Goal: Task Accomplishment & Management: Complete application form

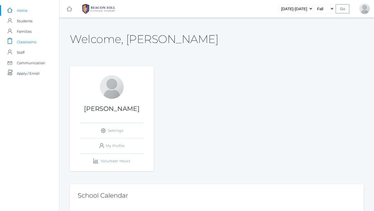
click at [39, 44] on link "icons/clipboard/plain Created with Sketch. Classrooms" at bounding box center [29, 42] width 59 height 10
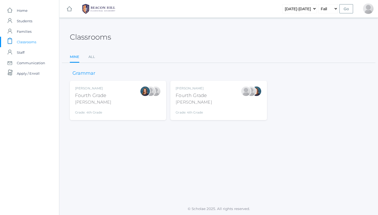
click at [191, 96] on div "Fourth Grade" at bounding box center [193, 95] width 36 height 7
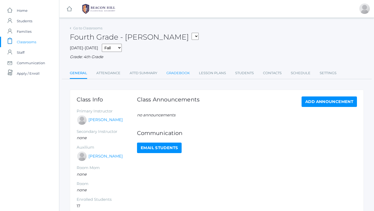
click at [182, 73] on link "Gradebook" at bounding box center [177, 73] width 23 height 10
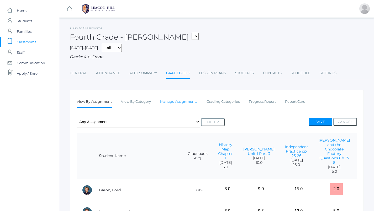
click at [188, 101] on link "Manage Assignments" at bounding box center [178, 101] width 37 height 10
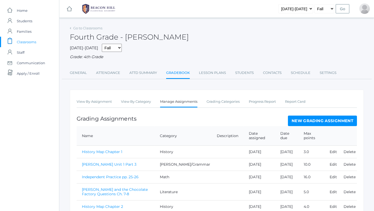
click at [38, 41] on link "icons/clipboard/plain Created with Sketch. Classrooms" at bounding box center [29, 42] width 59 height 10
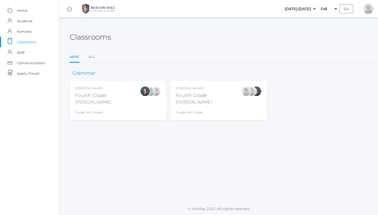
click at [126, 88] on div "Ellie Bradley Fourth Grade Bradley Grade: 4th Grade 04LA" at bounding box center [118, 100] width 86 height 29
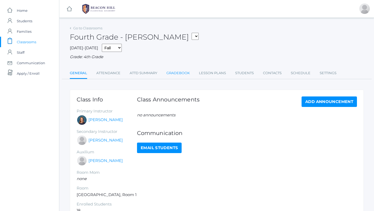
click at [174, 69] on link "Gradebook" at bounding box center [177, 73] width 23 height 10
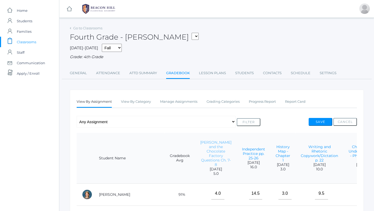
scroll to position [16, 0]
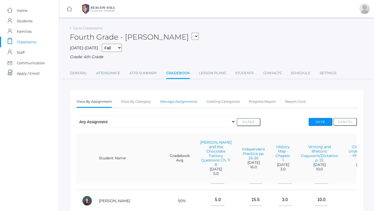
click at [187, 100] on link "Manage Assignments" at bounding box center [178, 101] width 37 height 10
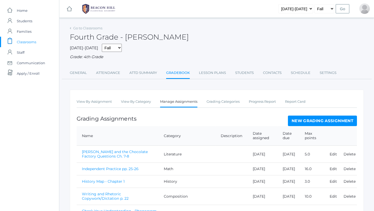
click at [334, 118] on link "New Grading Assignment" at bounding box center [322, 121] width 69 height 10
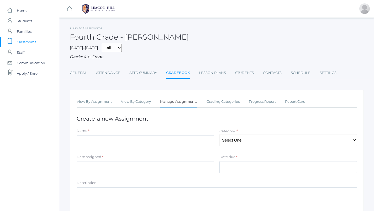
click at [117, 139] on input "Name" at bounding box center [145, 141] width 137 height 12
type input "Latin Quiz 2"
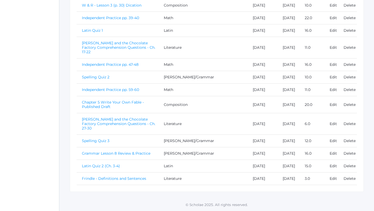
scroll to position [299, 0]
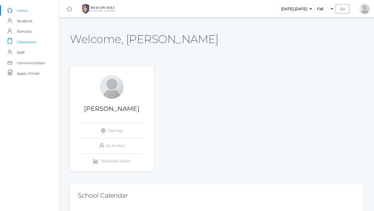
click at [30, 39] on span "Classrooms" at bounding box center [26, 42] width 19 height 10
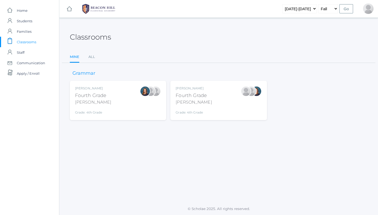
click at [203, 99] on div "Chaffin" at bounding box center [193, 102] width 36 height 6
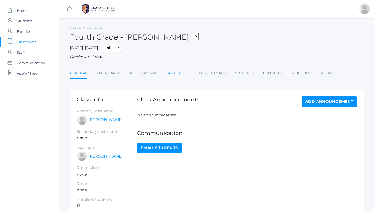
click at [185, 70] on link "Gradebook" at bounding box center [177, 73] width 23 height 10
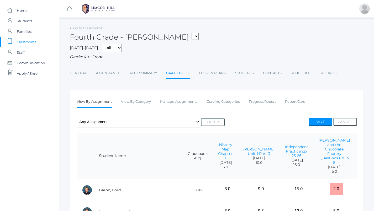
click at [175, 104] on link "Manage Assignments" at bounding box center [178, 101] width 37 height 10
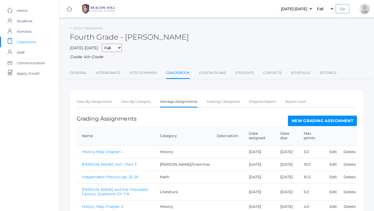
click at [175, 104] on link "Manage Assignments" at bounding box center [178, 101] width 37 height 11
click at [314, 121] on link "New Grading Assignment" at bounding box center [322, 121] width 69 height 10
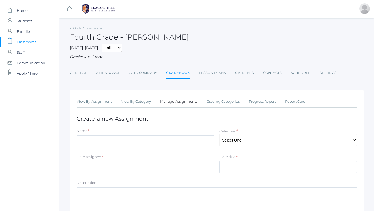
click at [131, 138] on input "Name" at bounding box center [145, 141] width 137 height 12
type input "Latin Quiz 2 (Ch. 3-4)"
select select "1175"
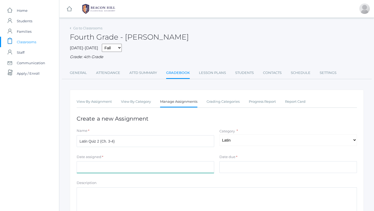
click at [159, 161] on input "Date assigned" at bounding box center [145, 167] width 137 height 12
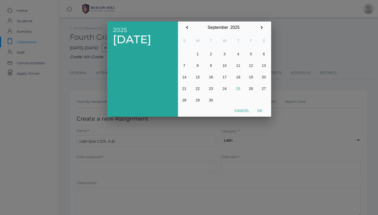
click at [223, 89] on button "24" at bounding box center [224, 89] width 15 height 12
click at [259, 110] on button "Ok" at bounding box center [259, 110] width 13 height 9
type input "[DATE]"
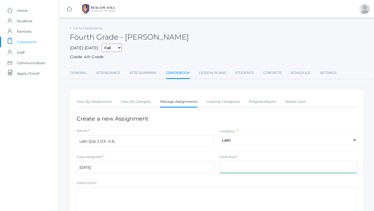
click at [245, 164] on input "Date due" at bounding box center [287, 167] width 137 height 12
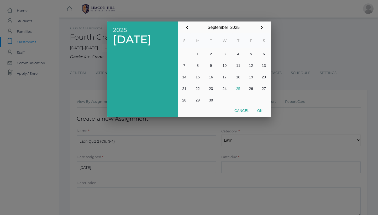
click at [226, 88] on button "24" at bounding box center [224, 89] width 15 height 12
click at [261, 111] on button "Ok" at bounding box center [259, 110] width 13 height 9
type input "[DATE]"
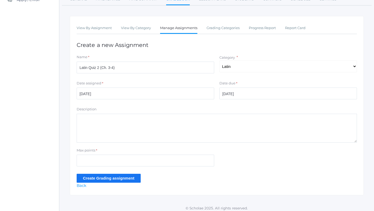
scroll to position [73, 0]
click at [130, 155] on input "Max points" at bounding box center [145, 161] width 137 height 12
type input "15"
click at [114, 176] on input "Create Grading assignment" at bounding box center [109, 178] width 64 height 9
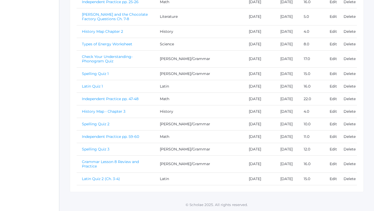
scroll to position [234, 0]
click at [106, 176] on link "Latin Quiz 2 (Ch. 3-4)" at bounding box center [101, 178] width 38 height 5
